Goal: Transaction & Acquisition: Purchase product/service

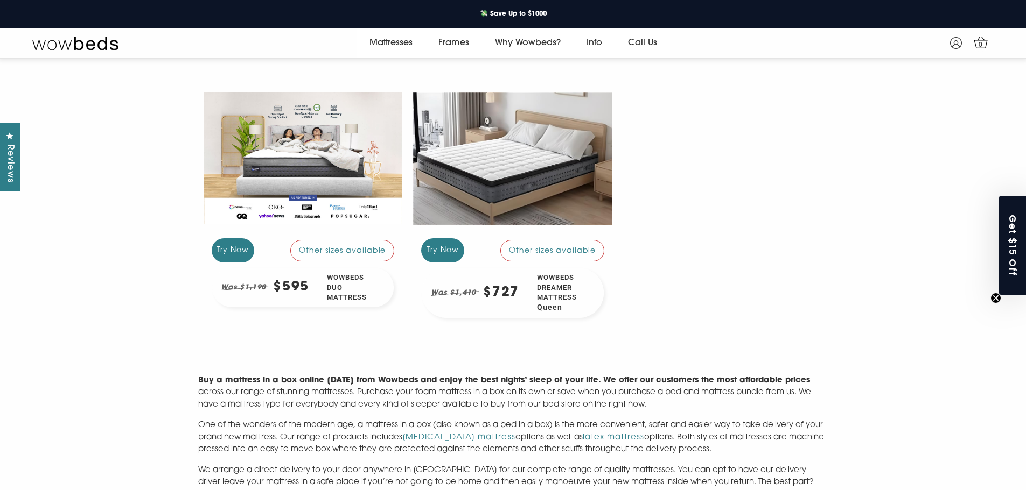
scroll to position [310, 0]
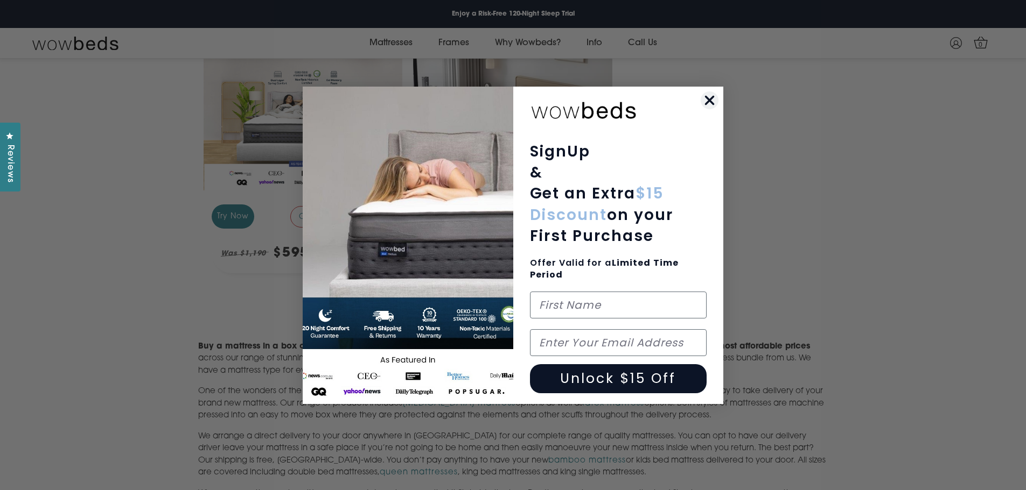
click at [711, 100] on circle "Close dialog" at bounding box center [709, 100] width 18 height 18
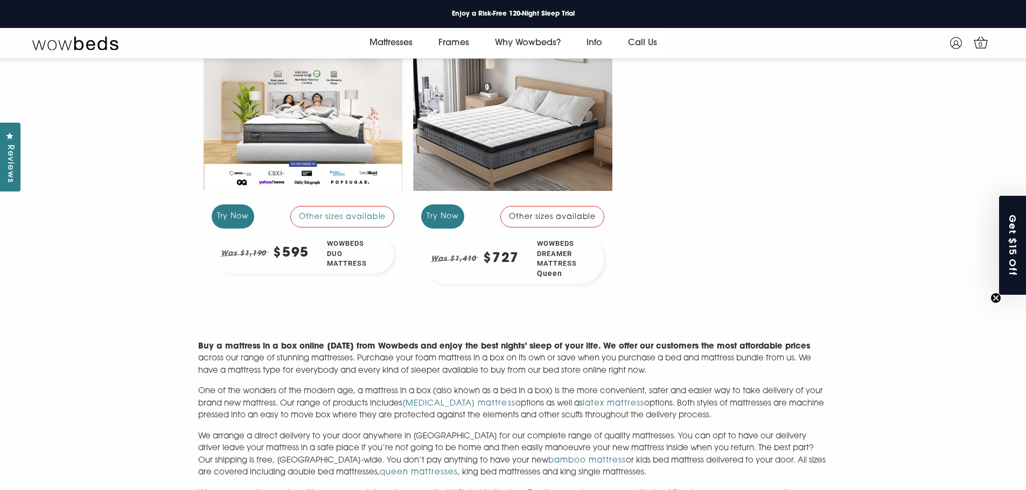
click at [534, 147] on div at bounding box center [512, 124] width 199 height 149
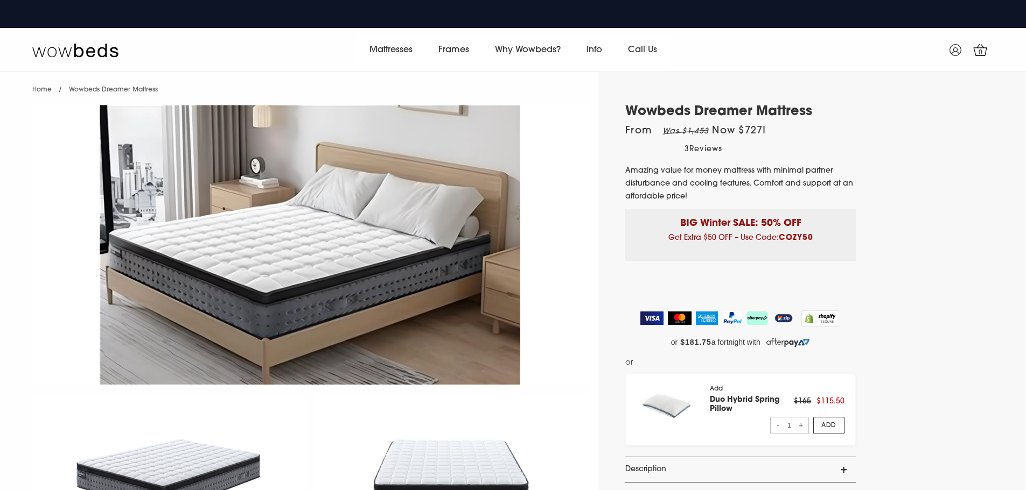
select select "Queen"
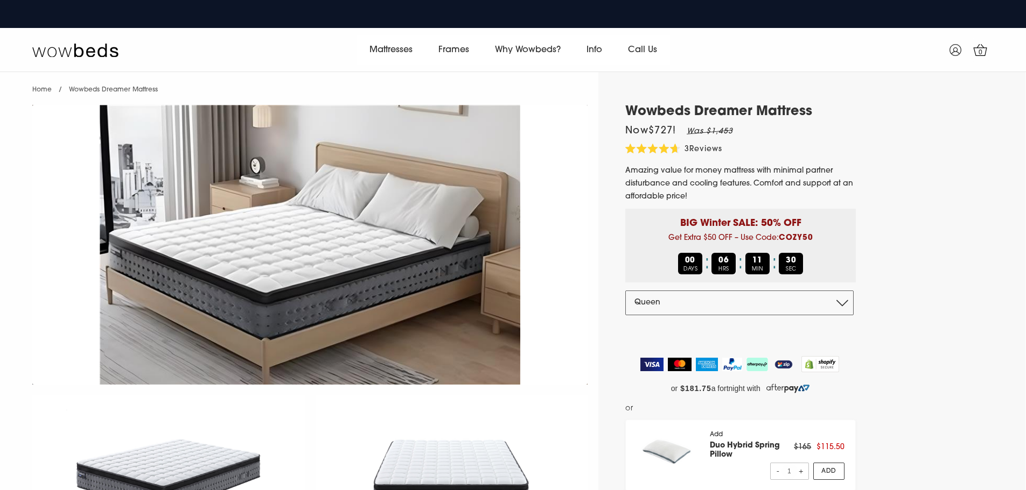
scroll to position [71, 0]
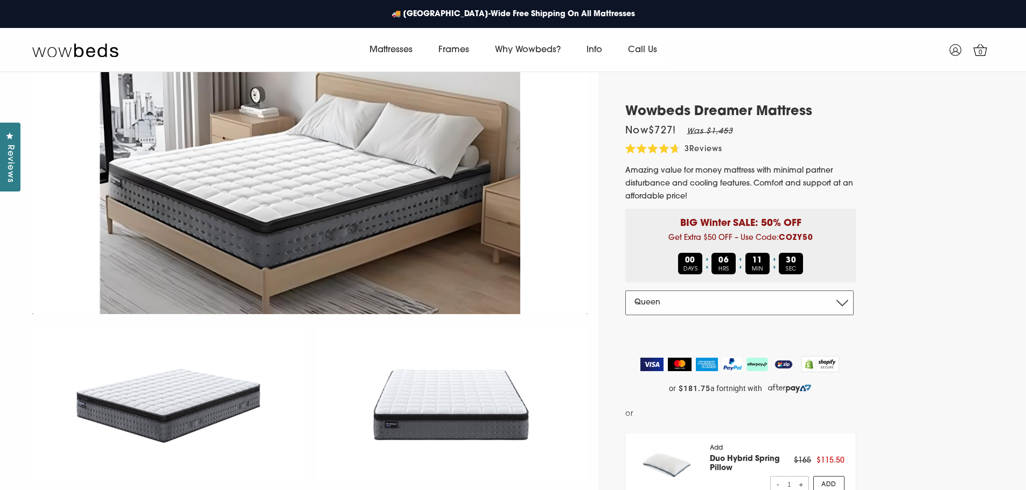
click at [653, 304] on select "Double Queen King" at bounding box center [739, 303] width 228 height 25
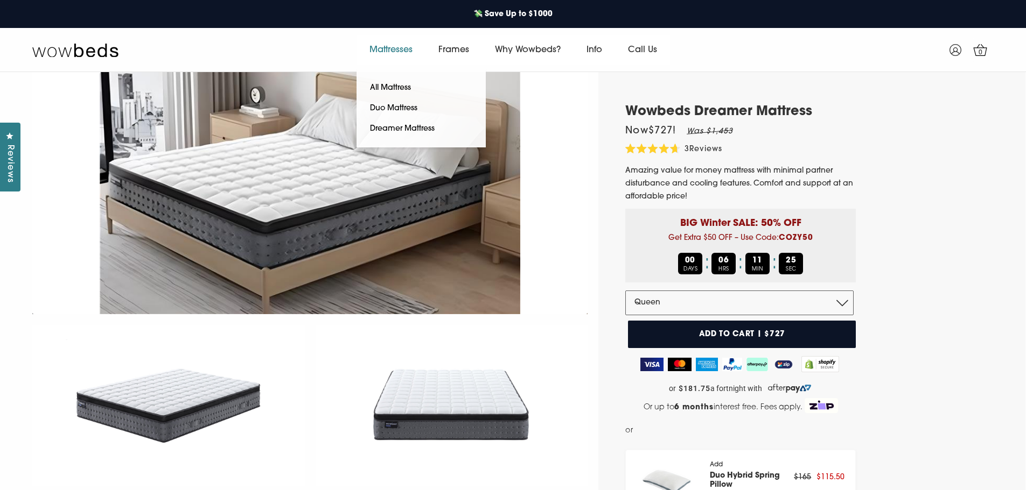
click at [396, 48] on link "Mattresses" at bounding box center [390, 50] width 69 height 30
click at [388, 81] on link "All Mattress" at bounding box center [390, 88] width 68 height 20
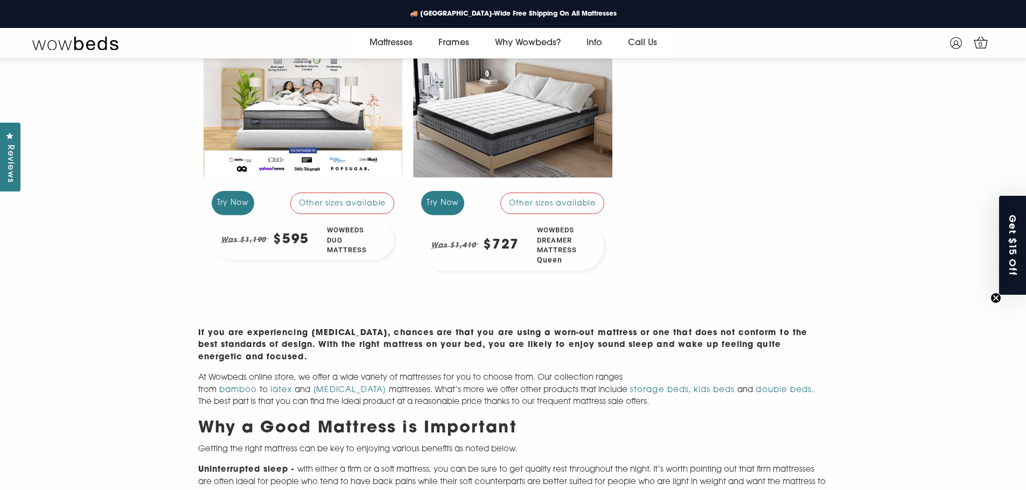
scroll to position [269, 0]
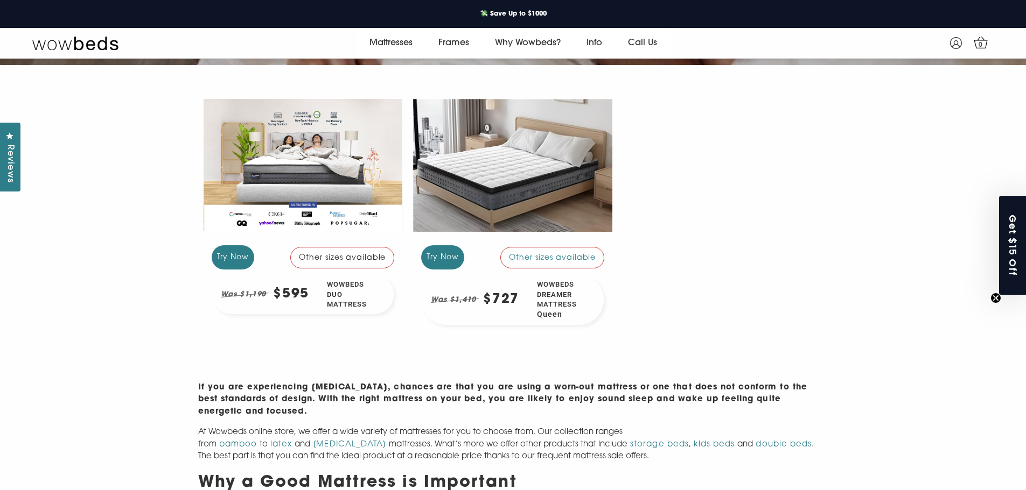
click at [355, 256] on div "Other sizes available" at bounding box center [342, 258] width 104 height 22
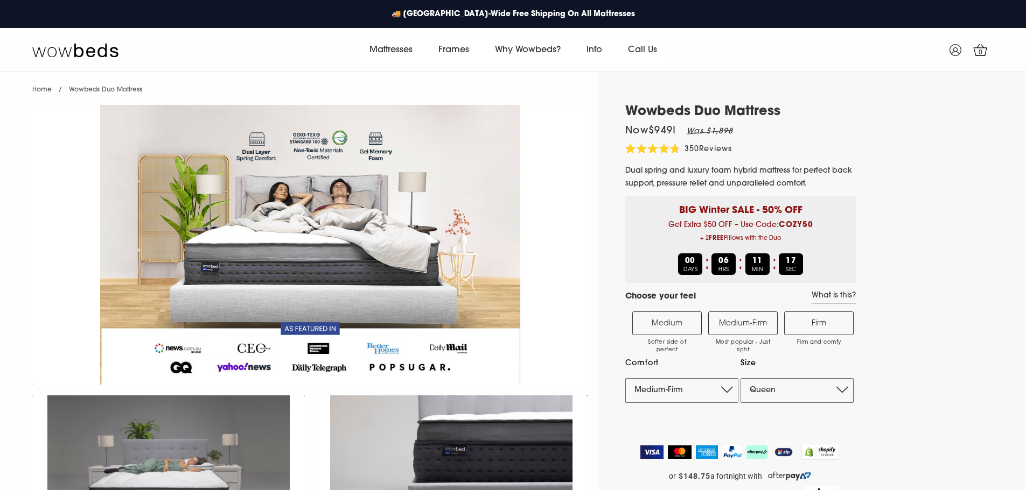
select select "Medium-Firm"
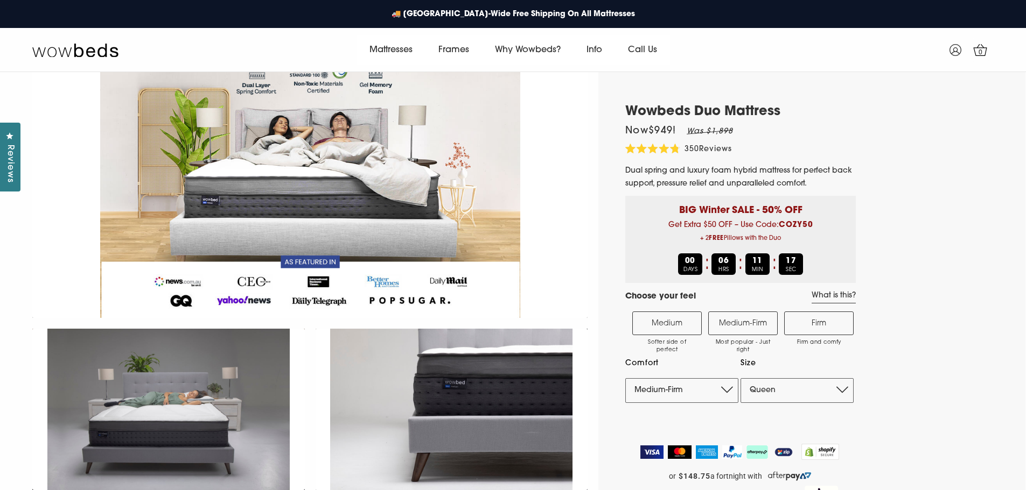
scroll to position [71, 0]
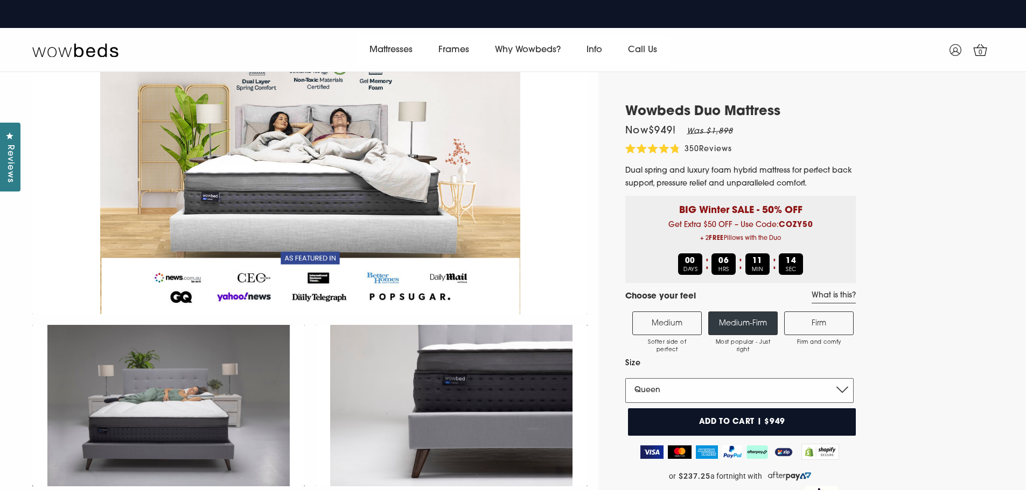
click at [746, 390] on select "Single King Single Double Queen King" at bounding box center [739, 390] width 228 height 25
select select "King Single"
click at [625, 378] on select "Single King Single Double Queen King" at bounding box center [739, 390] width 228 height 25
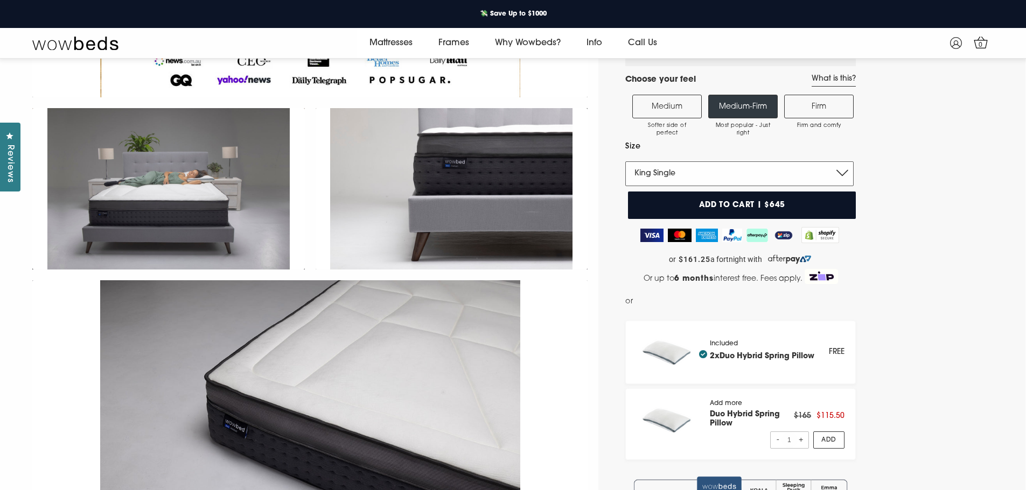
scroll to position [202, 0]
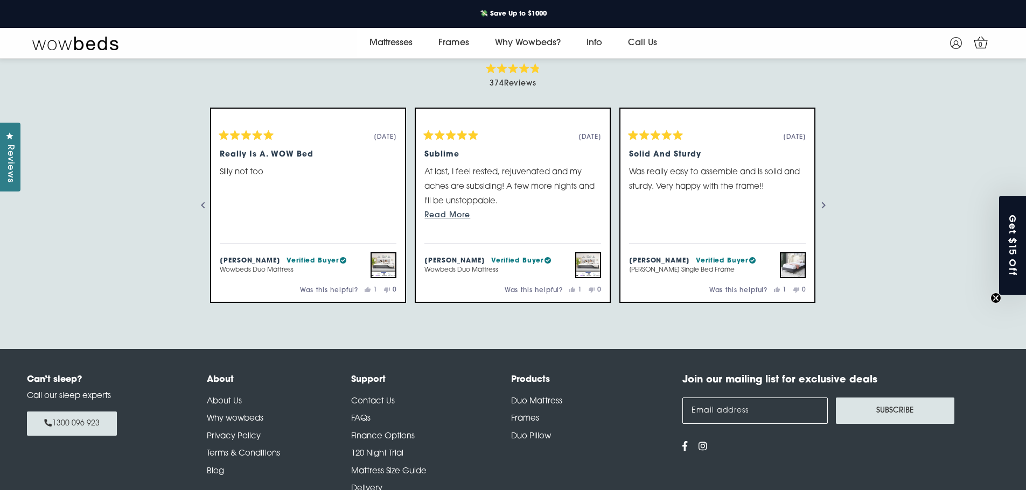
scroll to position [1454, 0]
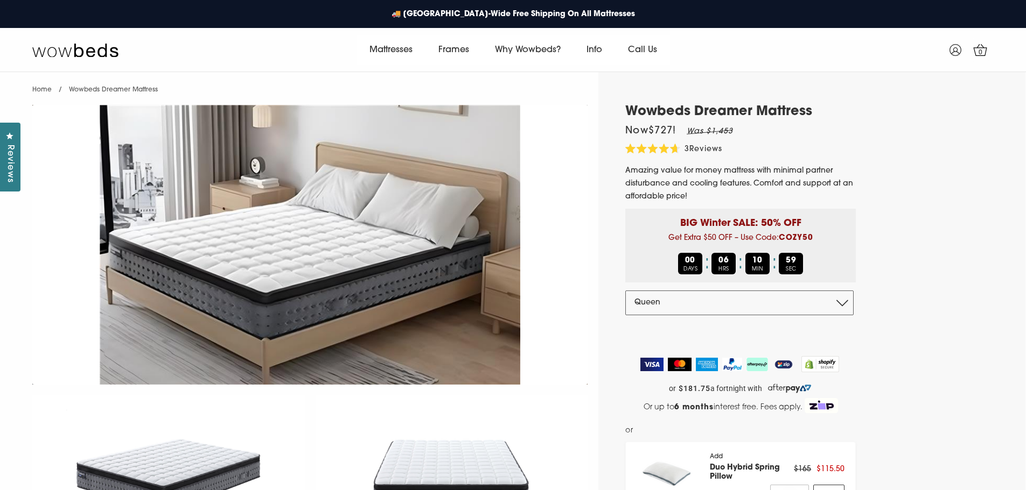
select select "Queen"
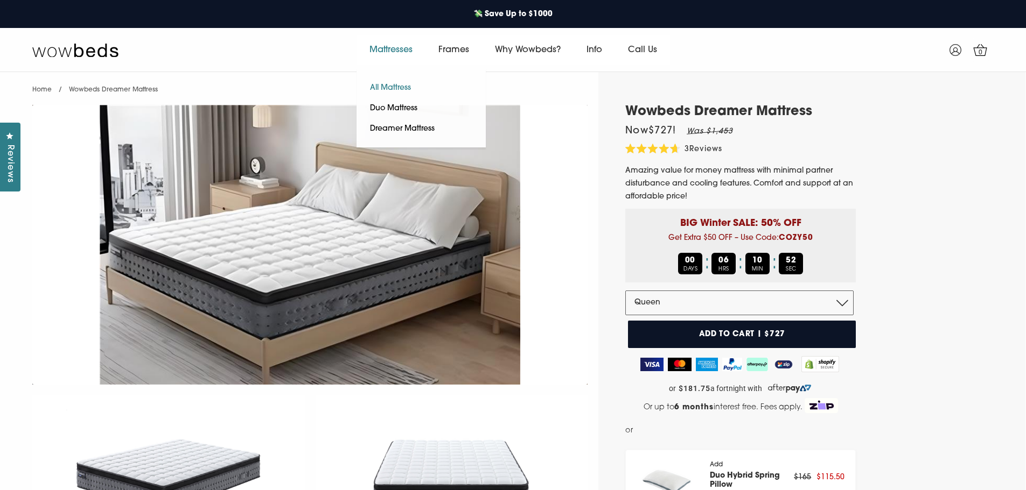
click at [397, 87] on link "All Mattress" at bounding box center [390, 88] width 68 height 20
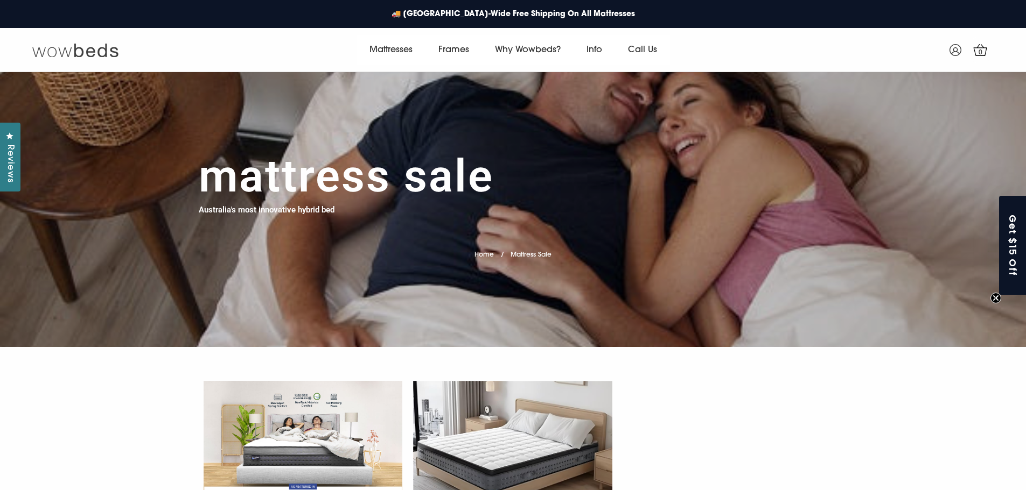
click at [97, 46] on img at bounding box center [75, 50] width 86 height 15
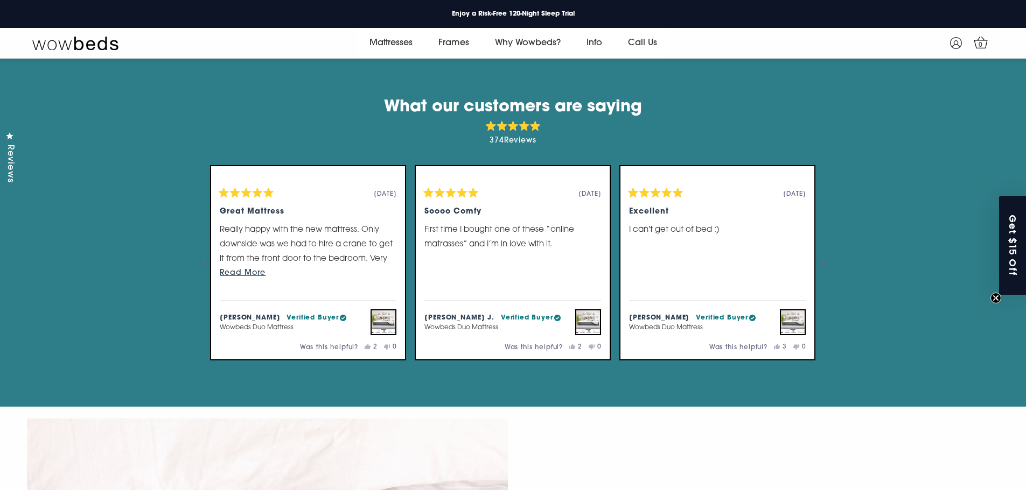
scroll to position [3015, 0]
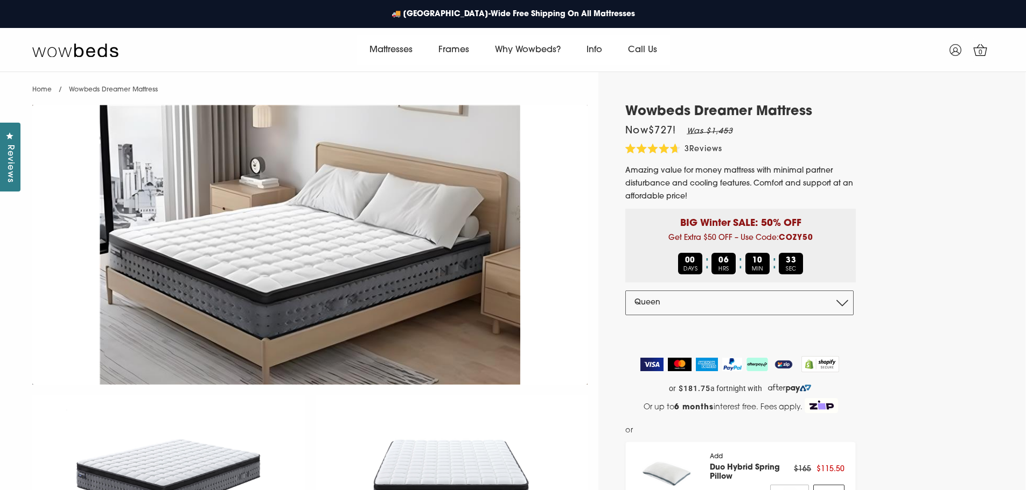
select select "Queen"
